Goal: Entertainment & Leisure: Browse casually

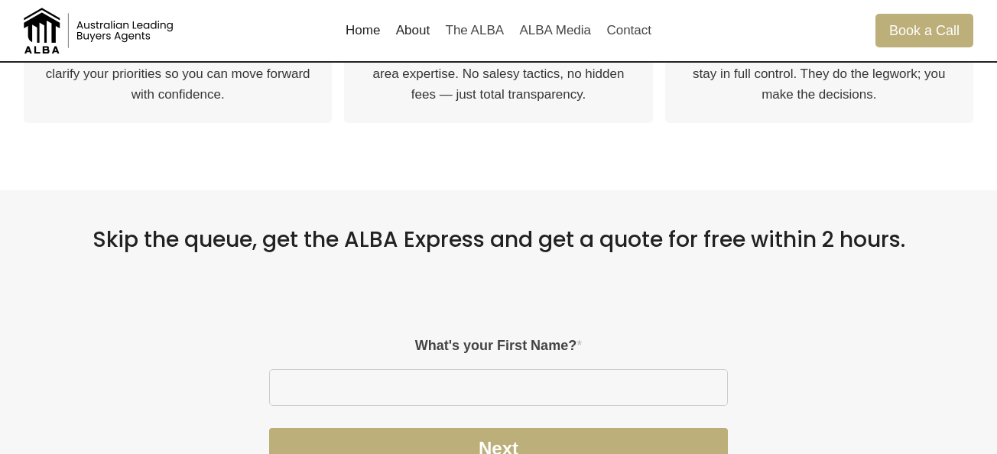
scroll to position [904, 0]
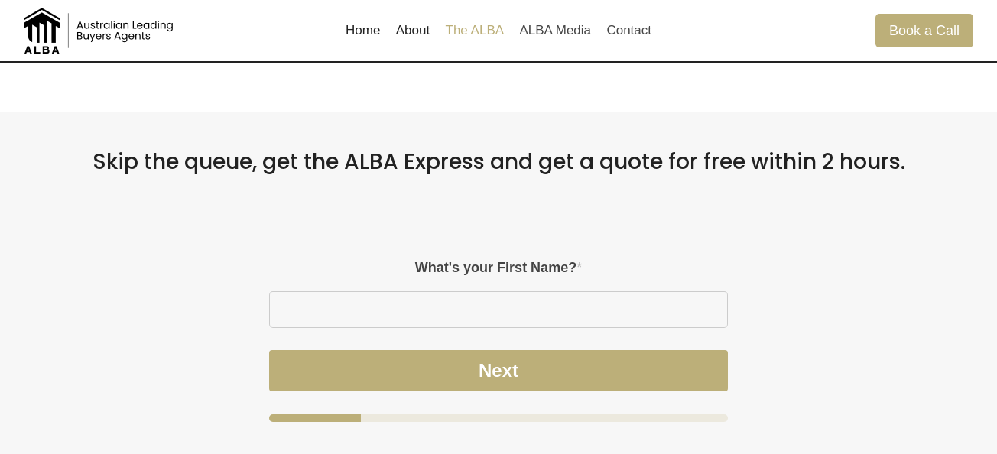
click at [486, 29] on link "The ALBA" at bounding box center [474, 30] width 74 height 37
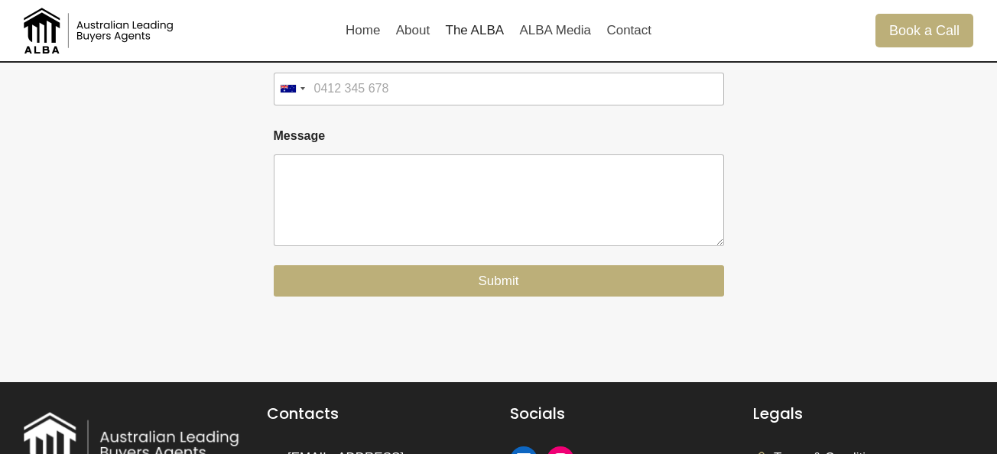
scroll to position [2066, 0]
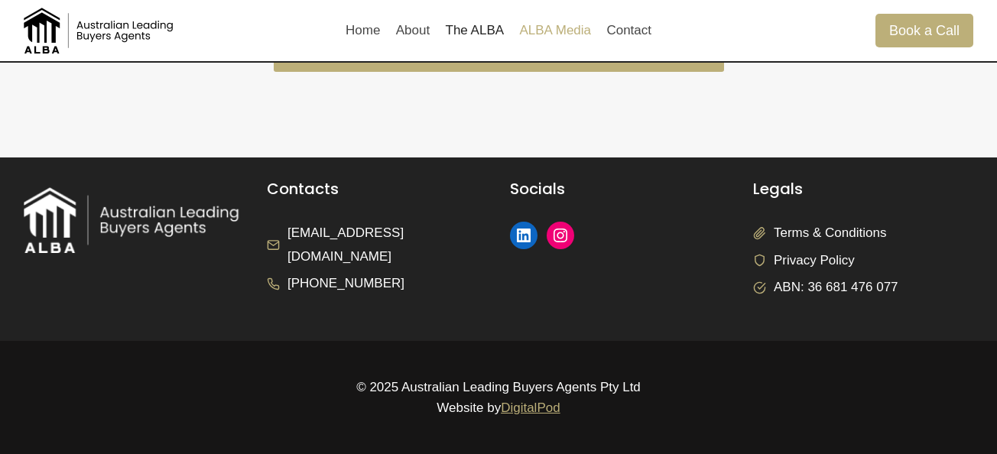
click at [558, 37] on link "ALBA Media" at bounding box center [555, 30] width 87 height 37
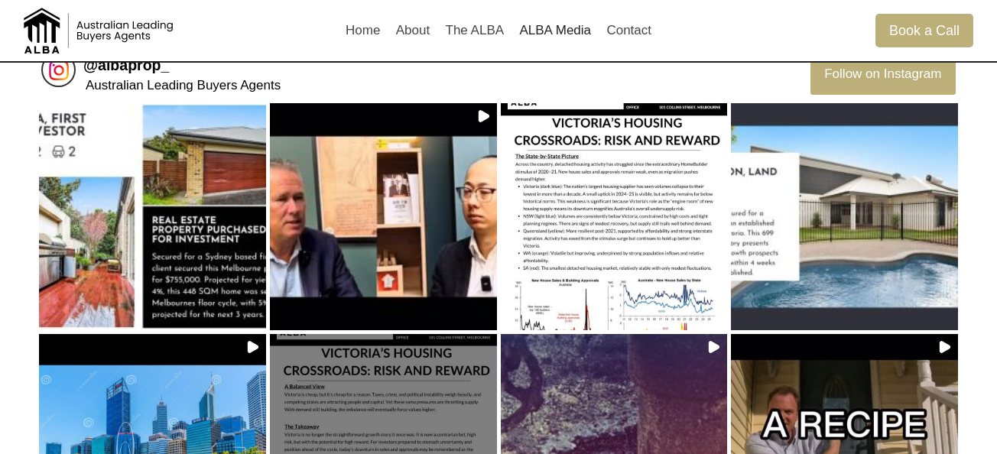
scroll to position [47, 0]
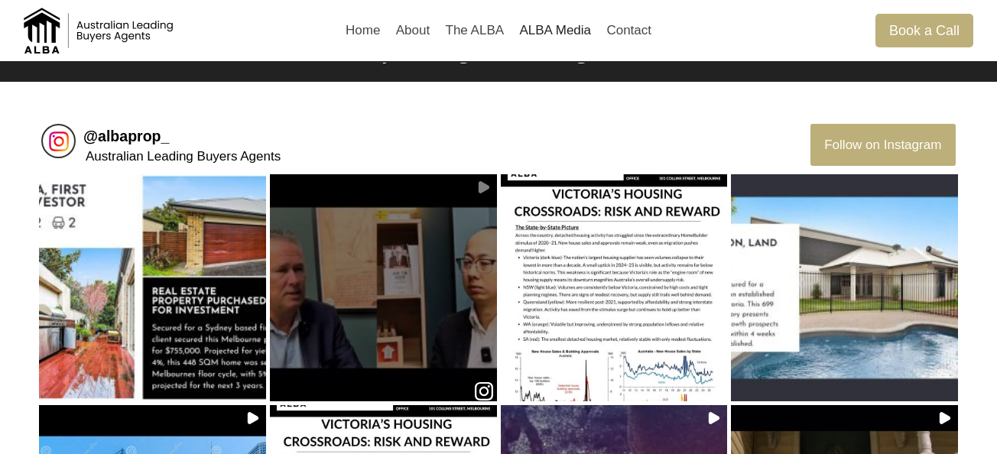
click at [288, 275] on div at bounding box center [383, 288] width 221 height 132
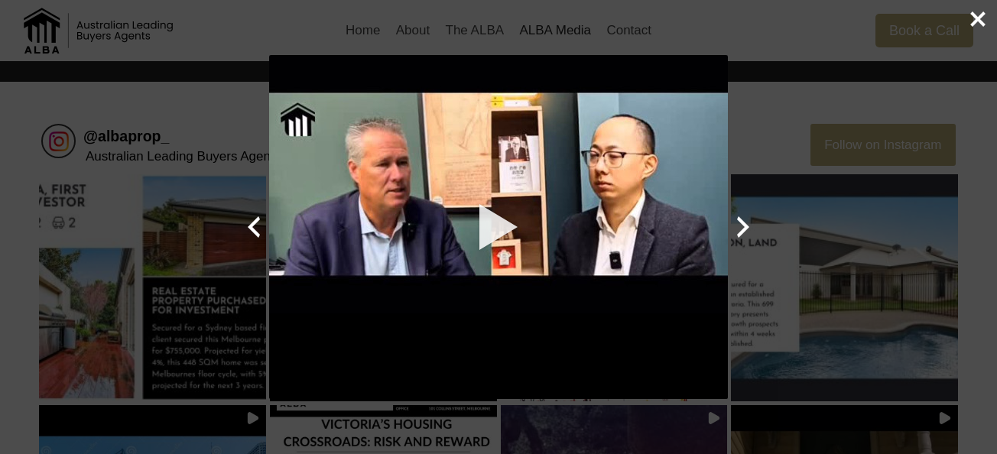
click at [982, 23] on icon "Close popup" at bounding box center [977, 18] width 15 height 15
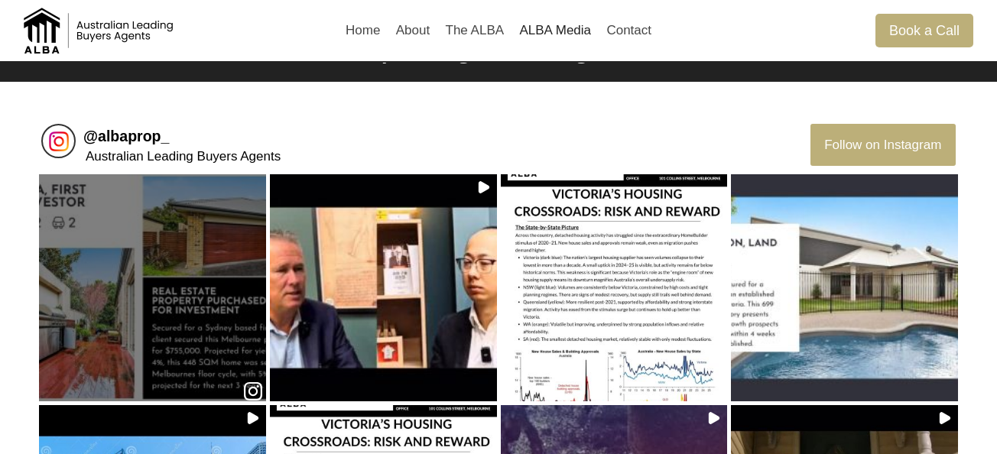
click at [258, 234] on div at bounding box center [152, 288] width 221 height 132
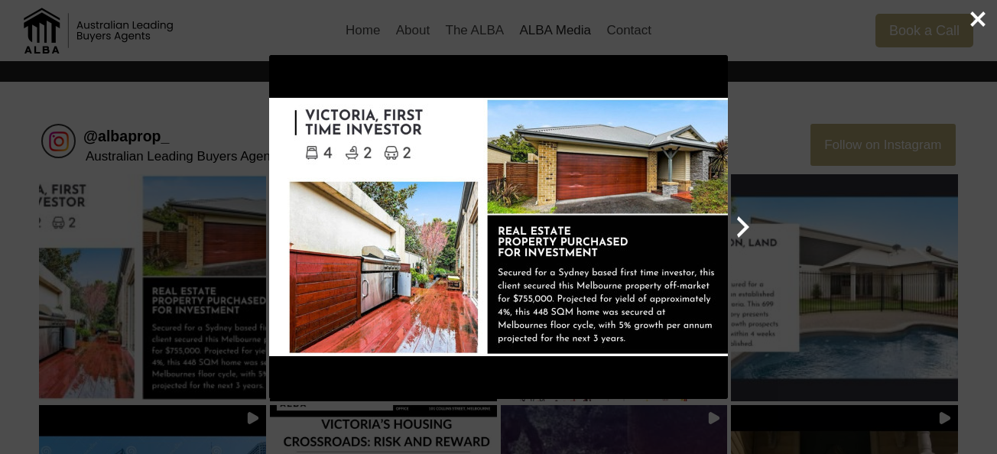
click at [748, 229] on icon "Next Instagram post" at bounding box center [743, 227] width 31 height 31
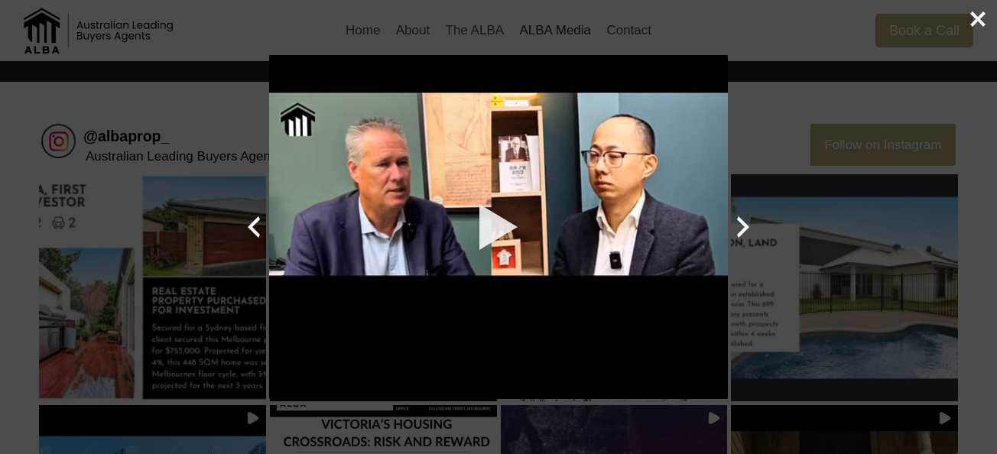
click at [748, 229] on icon "Next Instagram post" at bounding box center [743, 227] width 31 height 31
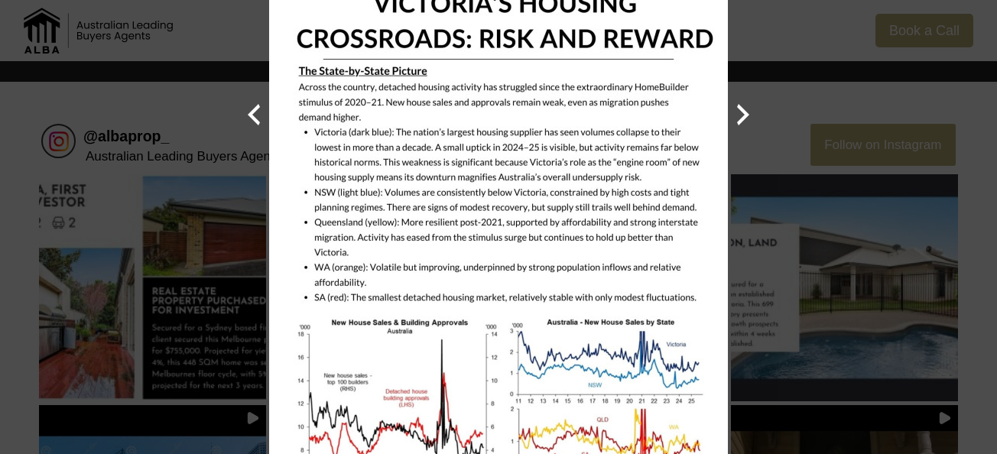
scroll to position [158, 0]
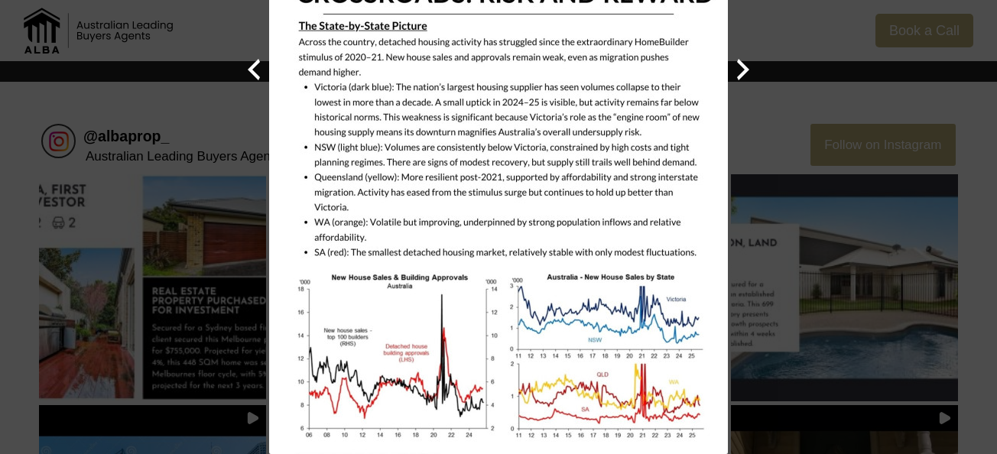
click at [200, 323] on div "Previous Next Close" at bounding box center [498, 227] width 997 height 454
